Goal: Task Accomplishment & Management: Manage account settings

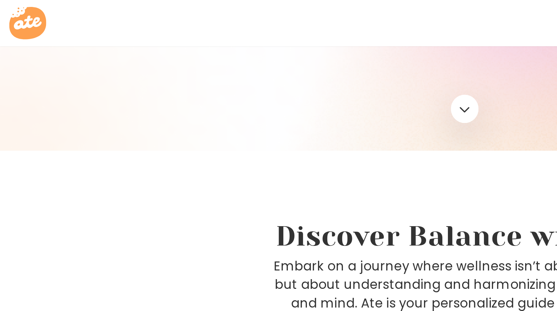
scroll to position [201, 0]
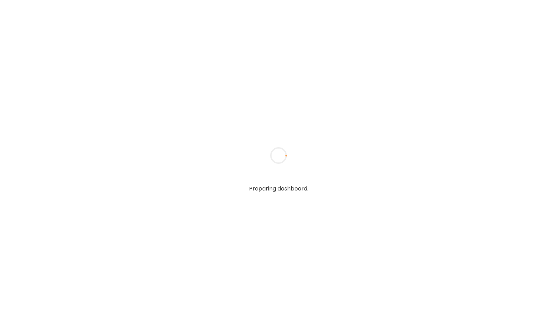
type input "**********"
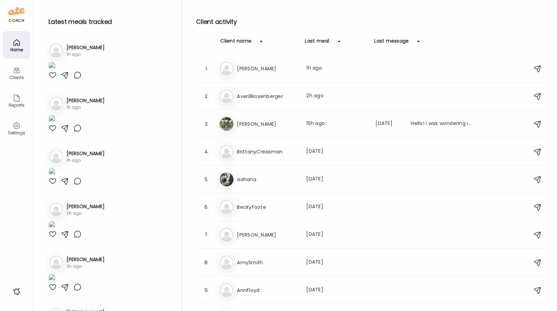
type input "**********"
click at [21, 129] on div "Settings" at bounding box center [17, 128] width 28 height 28
